Goal: Transaction & Acquisition: Purchase product/service

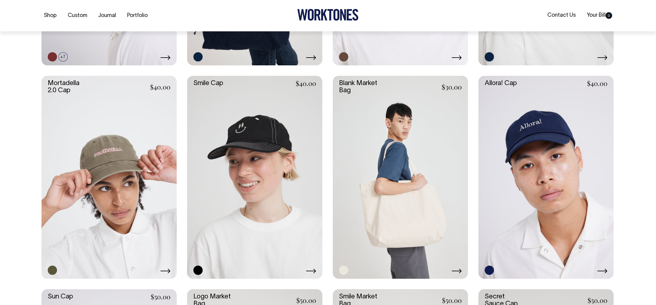
scroll to position [321, 0]
click at [116, 153] on link at bounding box center [109, 177] width 135 height 203
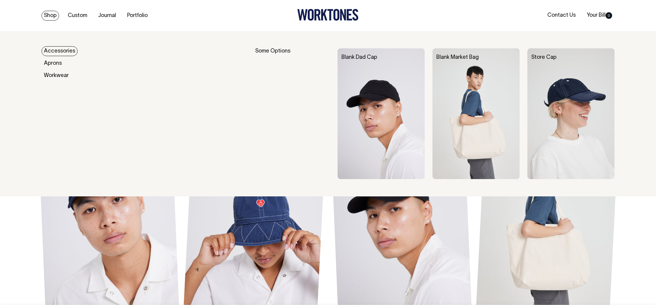
scroll to position [424, 0]
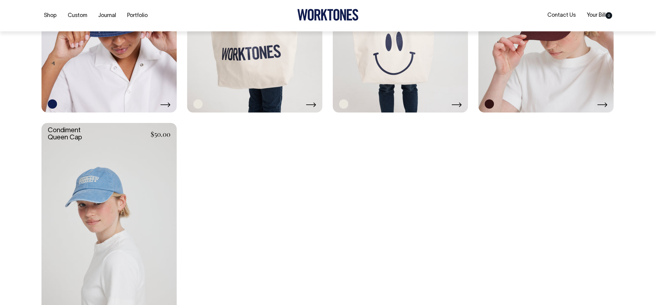
scroll to position [701, 0]
click at [82, 205] on link at bounding box center [109, 224] width 135 height 203
